Goal: Transaction & Acquisition: Book appointment/travel/reservation

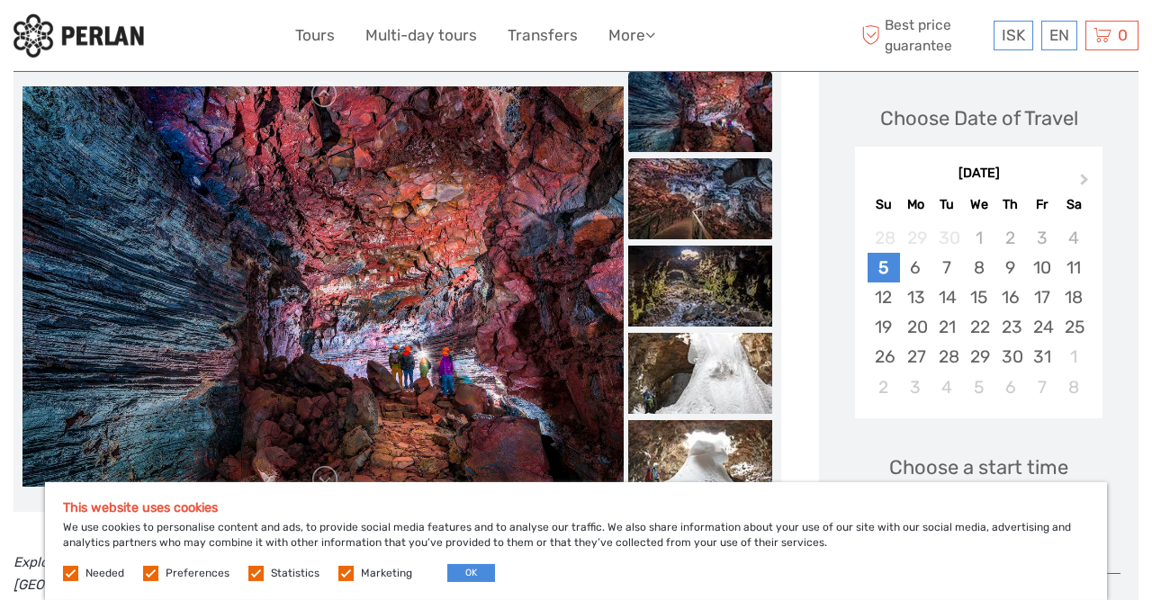
scroll to position [292, 0]
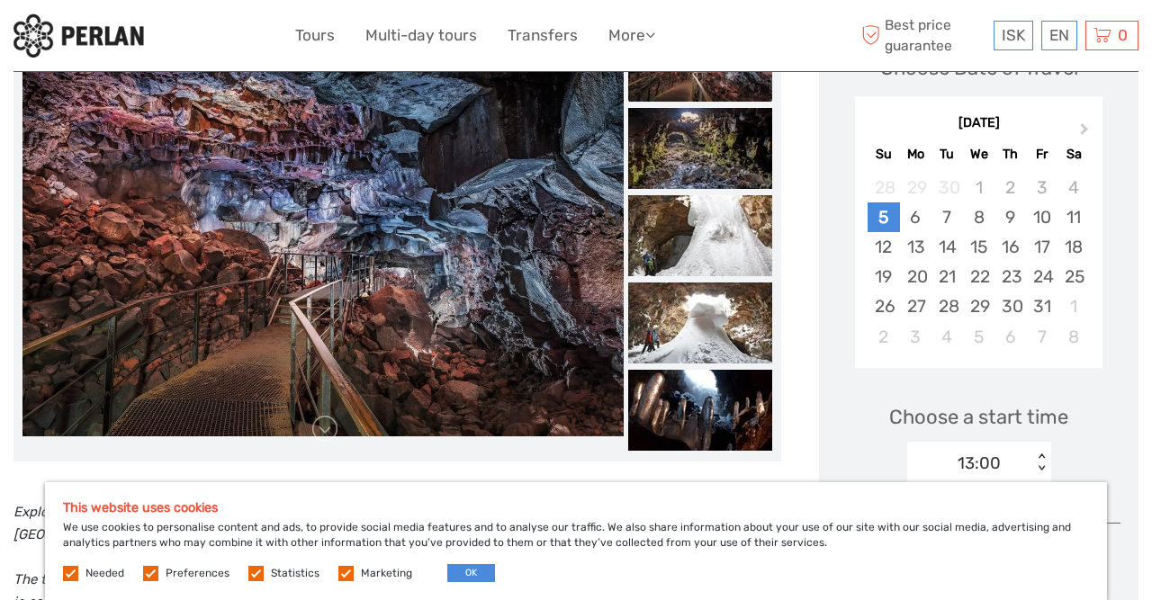
click at [780, 526] on div "This website uses cookies We use cookies to personalise content and ads, to pro…" at bounding box center [576, 541] width 1062 height 118
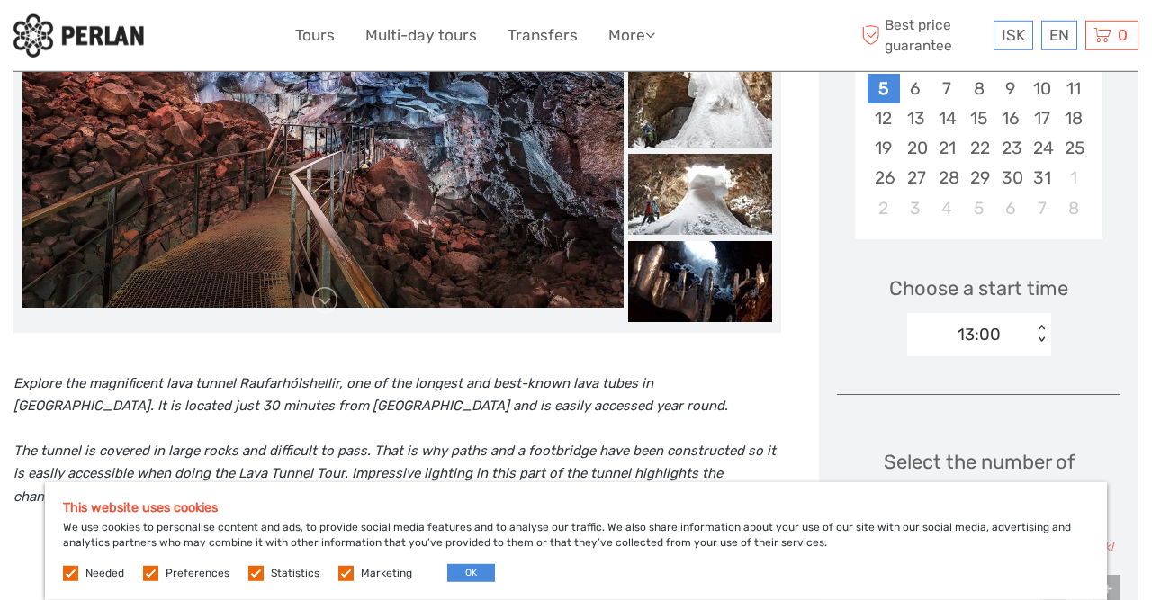
scroll to position [680, 0]
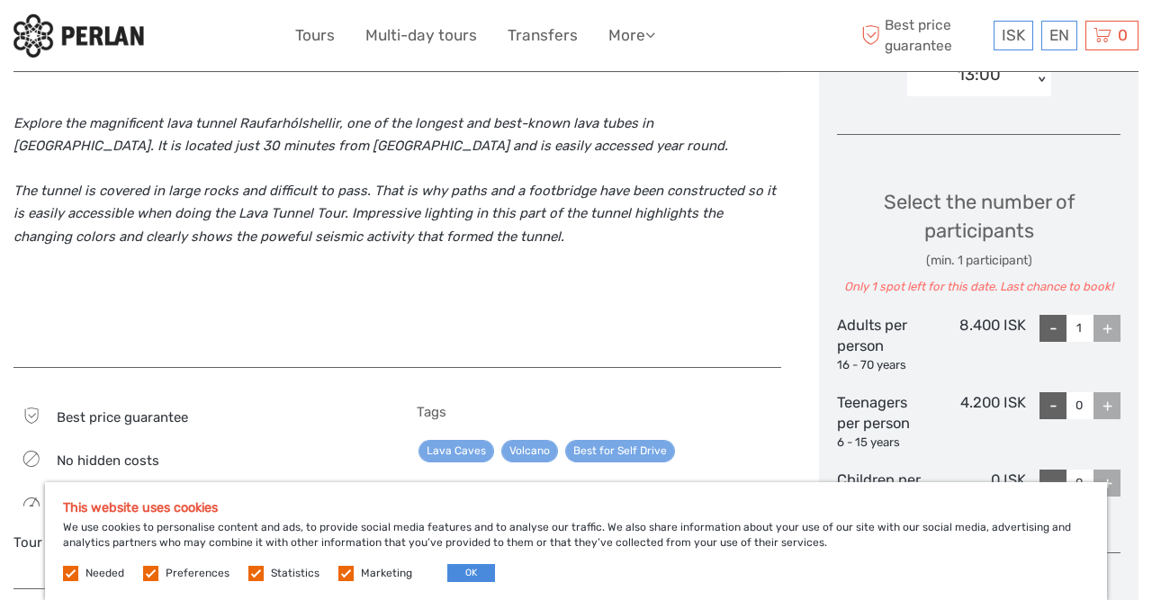
click at [72, 574] on label at bounding box center [70, 573] width 15 height 15
click at [159, 572] on span "Preferences" at bounding box center [187, 572] width 89 height 13
drag, startPoint x: 150, startPoint y: 572, endPoint x: 161, endPoint y: 572, distance: 10.8
click at [151, 572] on label at bounding box center [150, 573] width 15 height 15
click at [0, 0] on input "checkbox" at bounding box center [0, 0] width 0 height 0
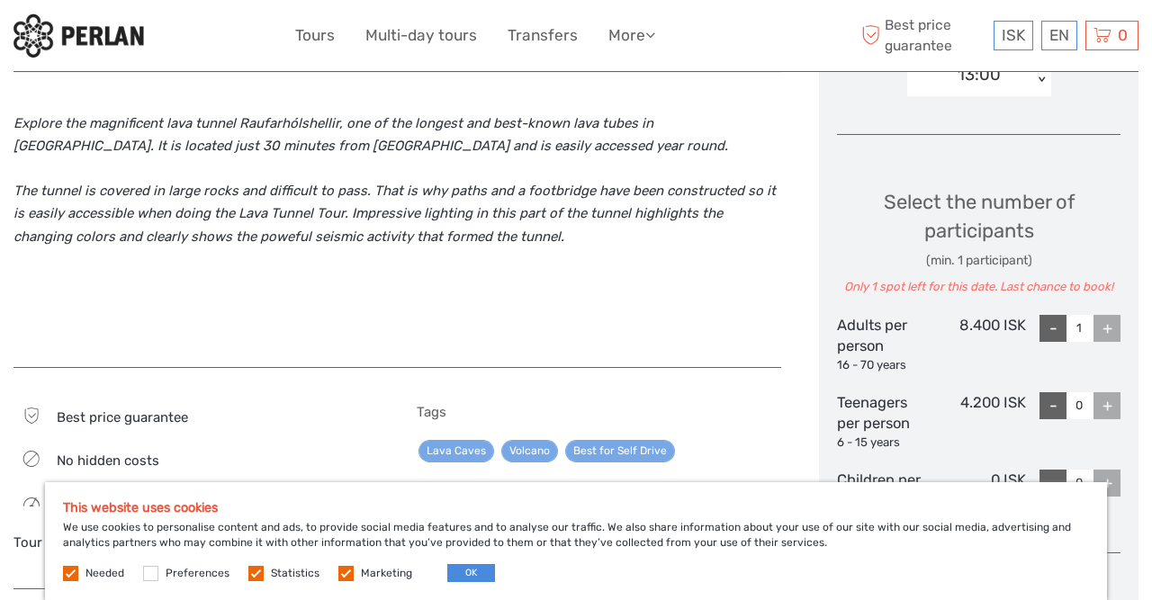
click at [255, 573] on label at bounding box center [255, 573] width 15 height 15
click at [0, 0] on input "checkbox" at bounding box center [0, 0] width 0 height 0
click at [346, 576] on label at bounding box center [345, 573] width 15 height 15
click at [0, 0] on input "checkbox" at bounding box center [0, 0] width 0 height 0
click at [76, 571] on label at bounding box center [70, 573] width 15 height 15
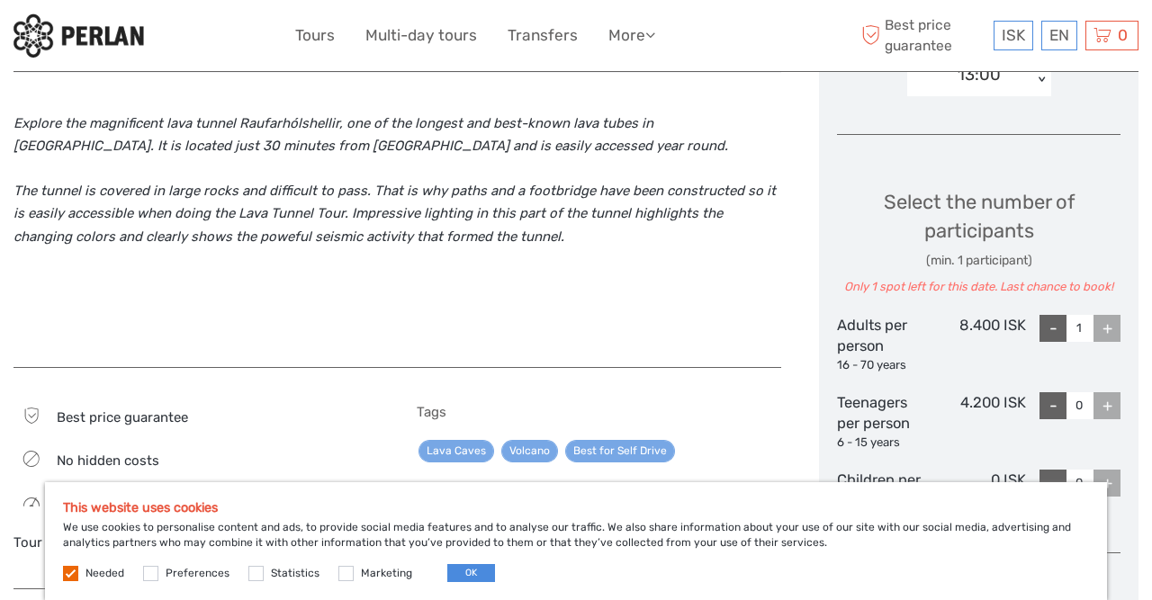
click at [74, 572] on label at bounding box center [70, 573] width 15 height 15
click at [469, 572] on button "OK" at bounding box center [471, 573] width 48 height 18
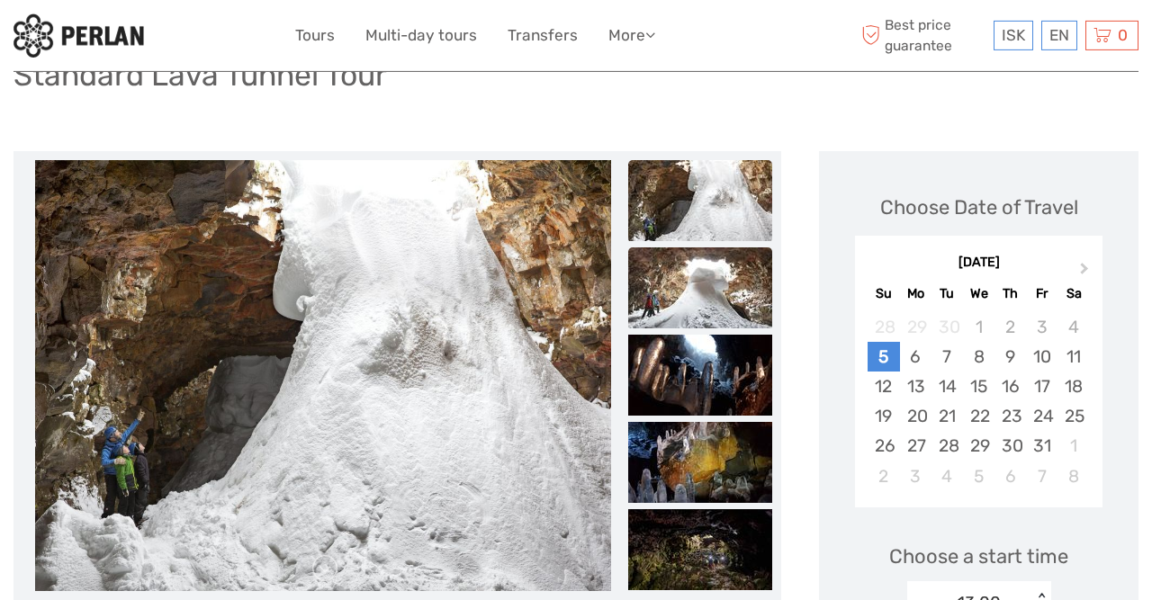
scroll to position [194, 0]
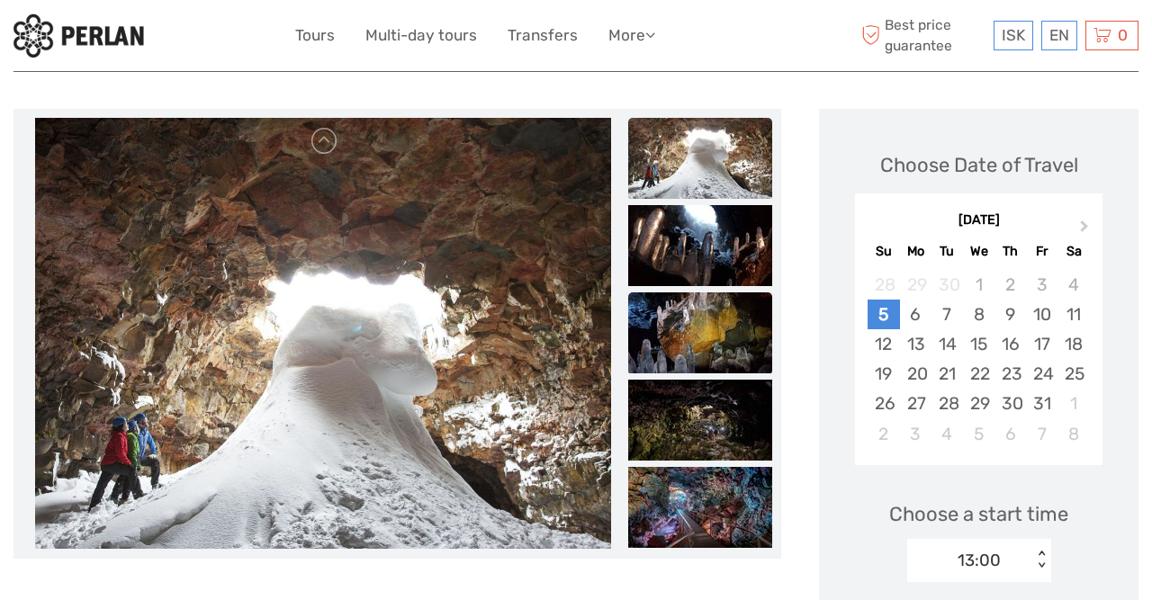
click at [718, 328] on img at bounding box center [700, 333] width 144 height 81
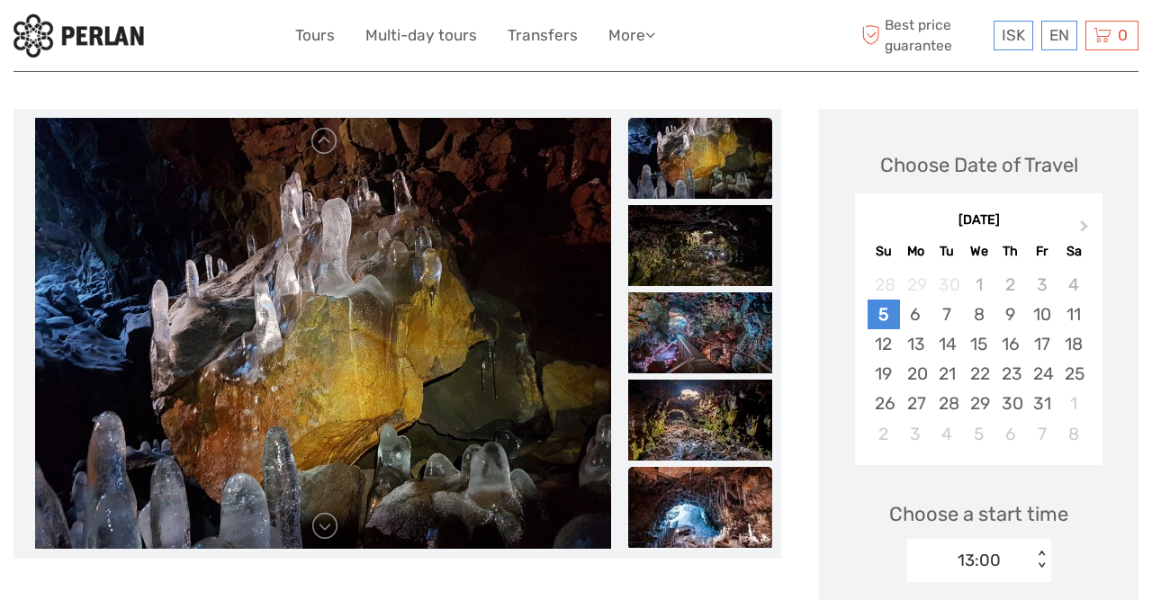
click at [713, 513] on img at bounding box center [700, 507] width 144 height 81
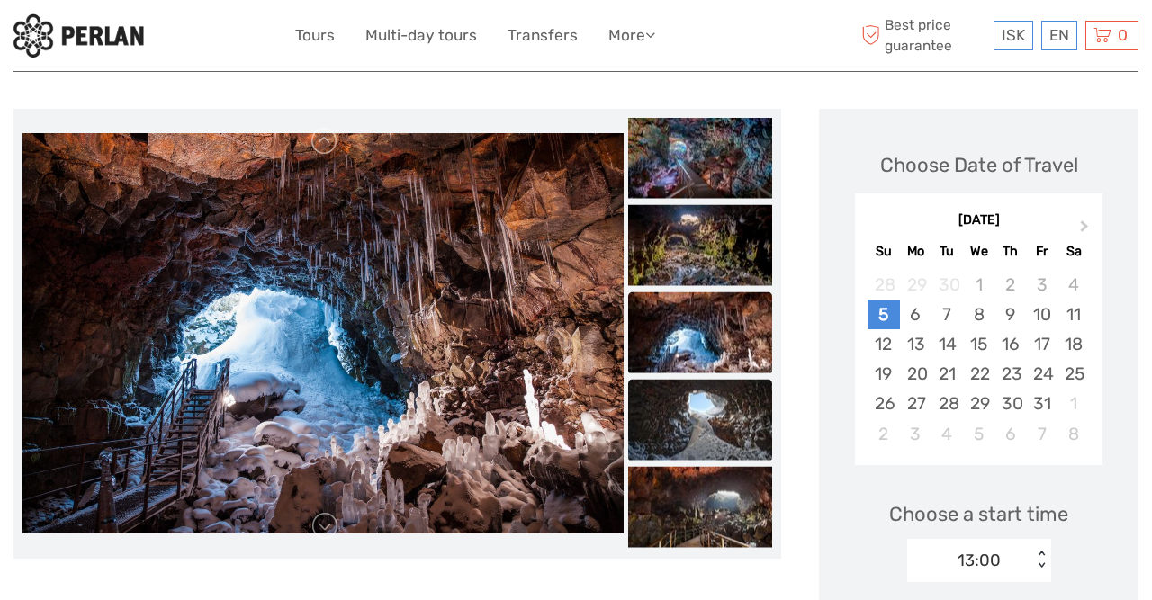
click at [680, 387] on img at bounding box center [700, 419] width 144 height 81
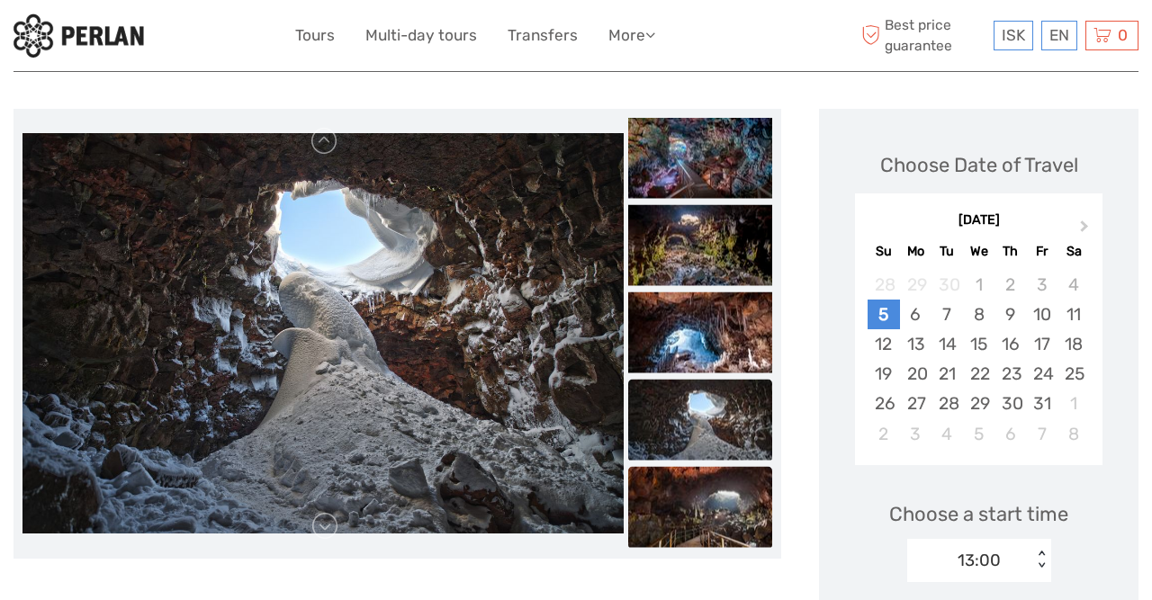
click at [692, 491] on img at bounding box center [700, 506] width 144 height 81
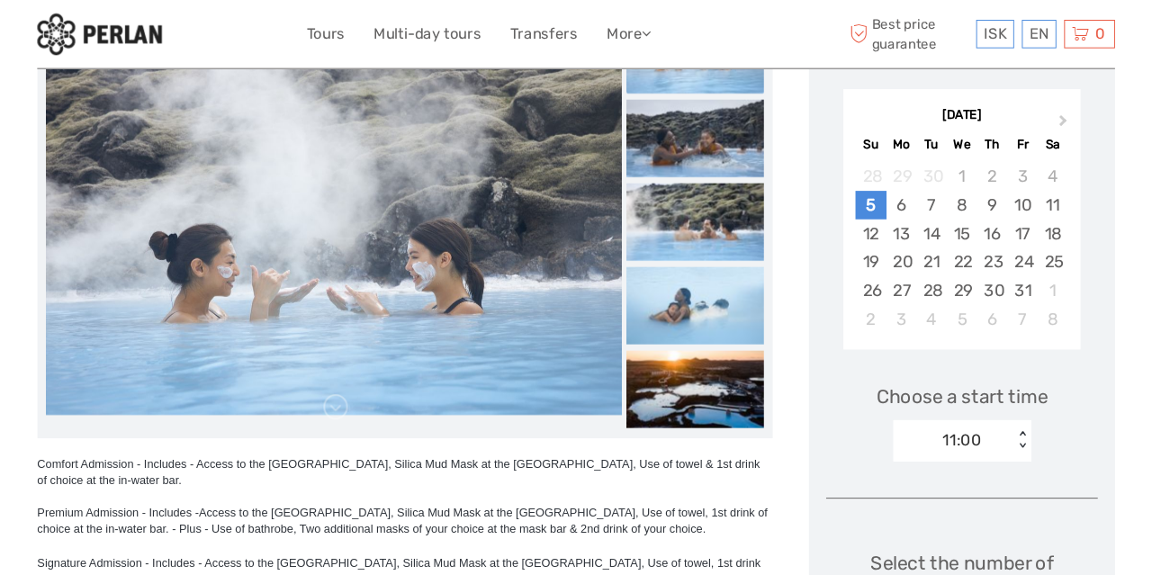
scroll to position [194, 0]
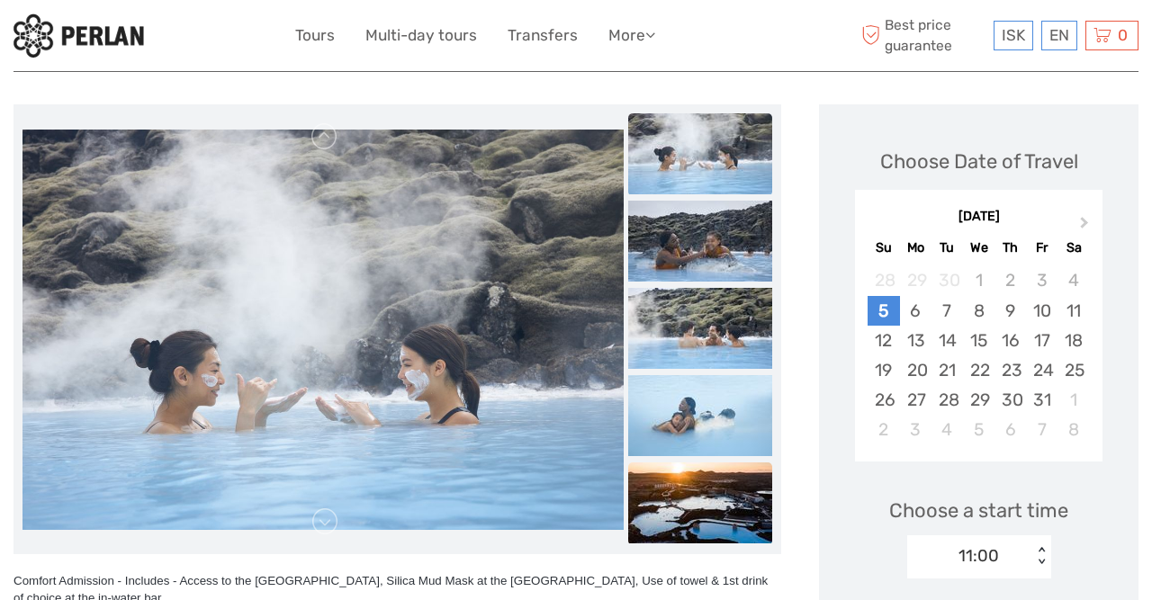
click at [681, 518] on img at bounding box center [700, 503] width 144 height 81
